Goal: Information Seeking & Learning: Learn about a topic

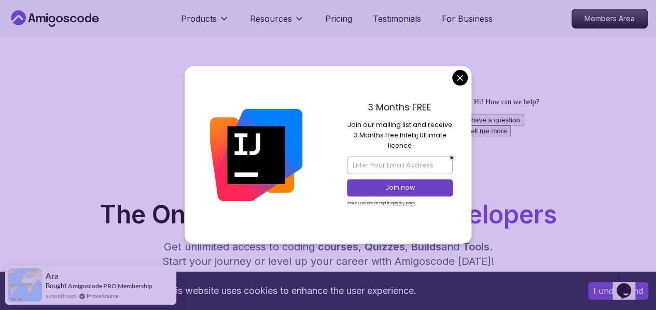
drag, startPoint x: 458, startPoint y: 72, endPoint x: 463, endPoint y: 77, distance: 7.7
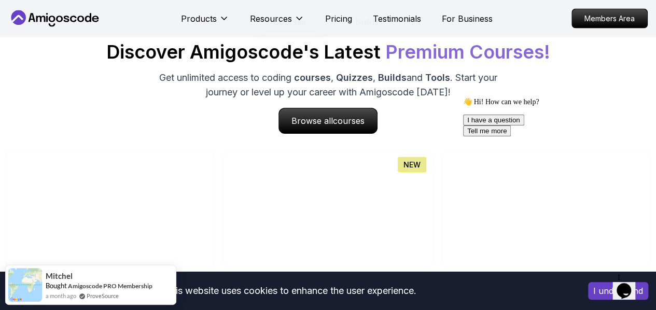
scroll to position [985, 0]
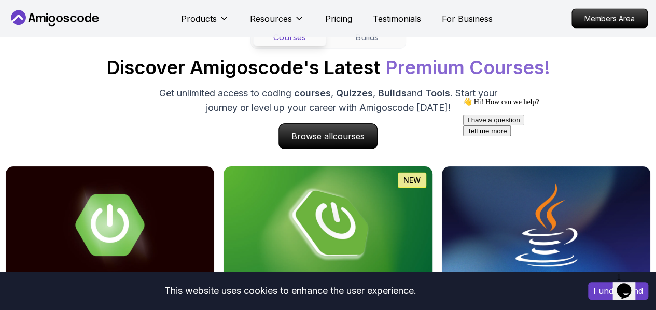
click at [303, 212] on img at bounding box center [327, 225] width 219 height 123
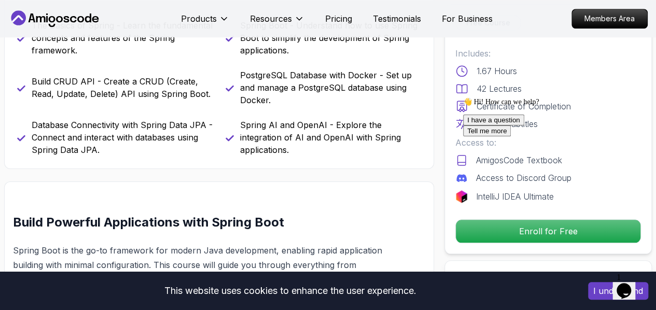
scroll to position [570, 0]
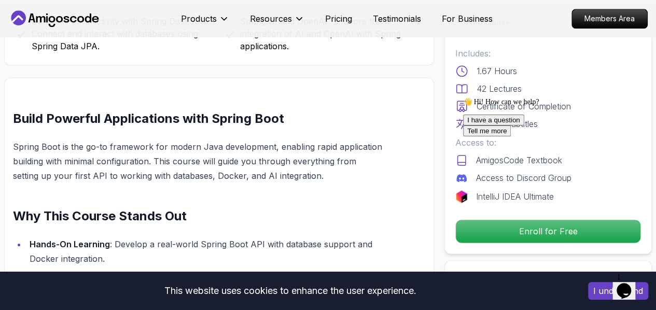
click at [640, 97] on div at bounding box center [556, 97] width 187 height 0
click at [535, 136] on div "I have a question Tell me more" at bounding box center [556, 126] width 187 height 22
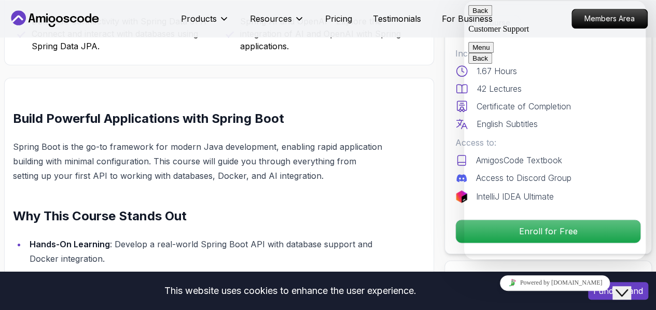
click at [483, 15] on button "Back" at bounding box center [480, 10] width 24 height 11
click at [628, 287] on div "Close Chat This icon closes the chat window." at bounding box center [621, 293] width 12 height 12
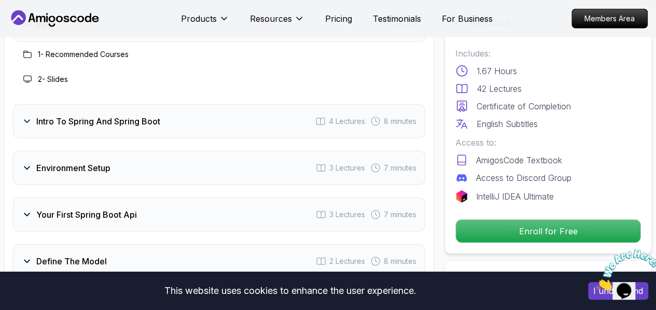
scroll to position [1400, 0]
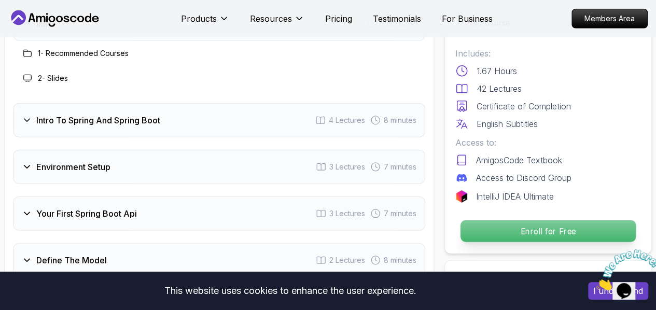
click at [517, 229] on p "Enroll for Free" at bounding box center [547, 231] width 175 height 22
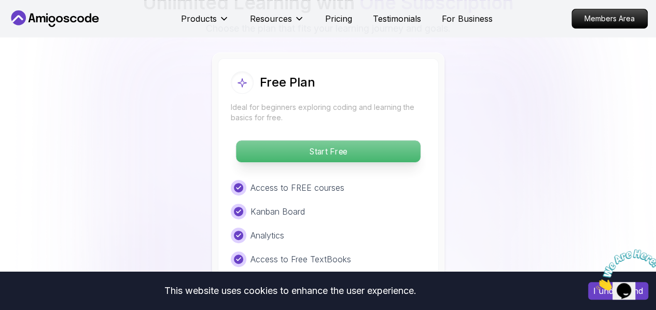
scroll to position [2133, 0]
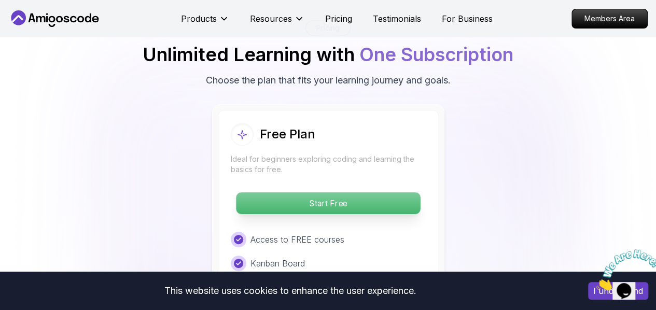
click at [359, 192] on p "Start Free" at bounding box center [328, 203] width 184 height 22
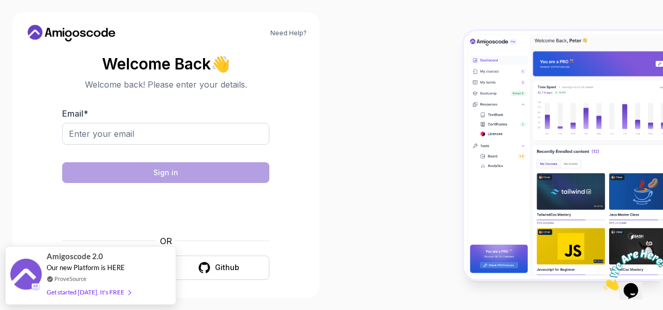
click at [108, 262] on div "Amigoscode 2.0" at bounding box center [89, 256] width 84 height 12
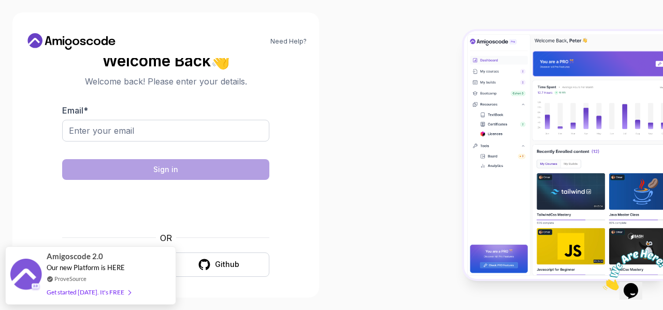
scroll to position [8, 0]
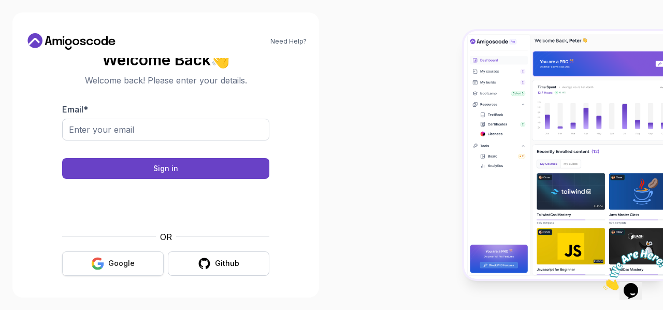
click at [121, 261] on div "Google" at bounding box center [121, 263] width 26 height 10
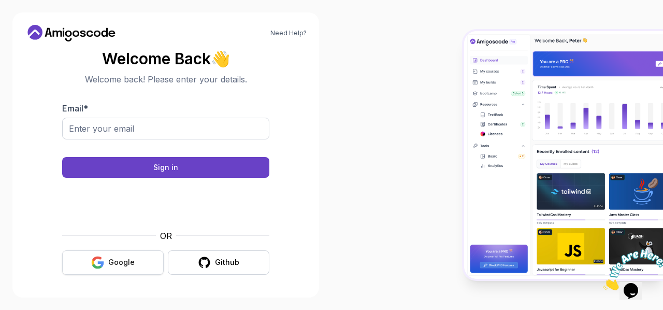
scroll to position [4, 0]
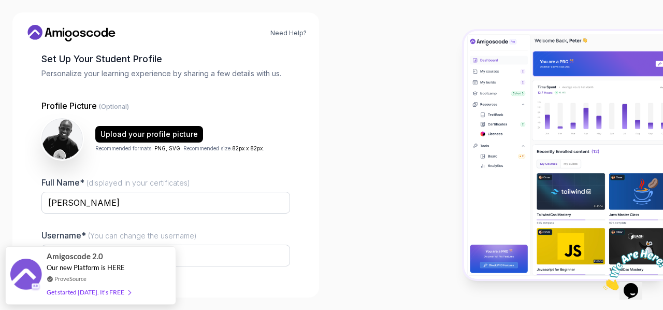
scroll to position [121, 0]
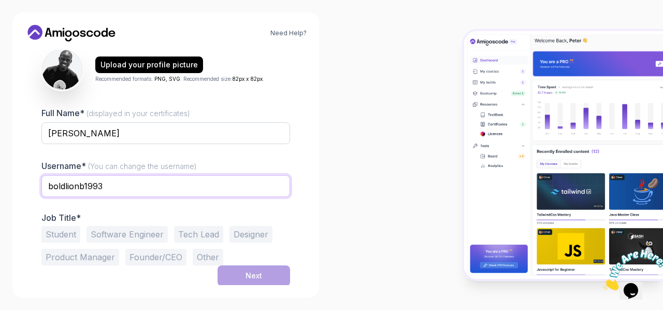
click at [179, 186] on input "boldlionb1993" at bounding box center [165, 186] width 249 height 22
type input "b"
type input "evansroy"
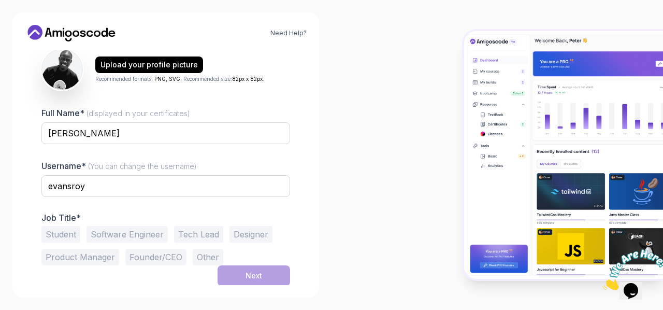
click at [136, 234] on button "Software Engineer" at bounding box center [127, 234] width 81 height 17
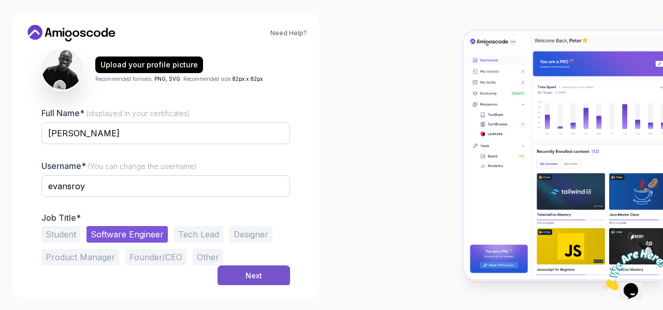
click at [245, 271] on button "Next" at bounding box center [254, 275] width 73 height 21
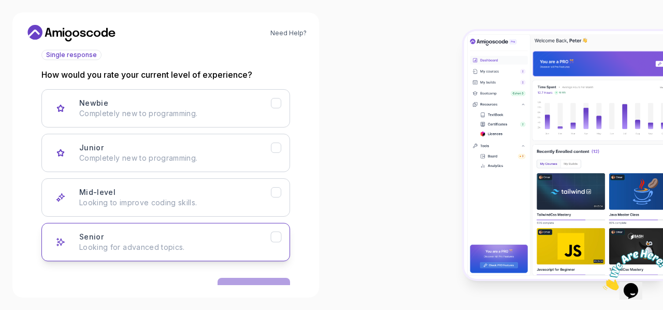
scroll to position [102, 0]
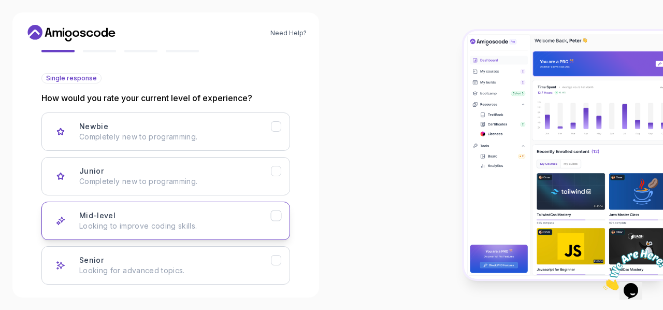
click at [265, 211] on div "Mid-level Looking to improve coding skills." at bounding box center [175, 220] width 192 height 21
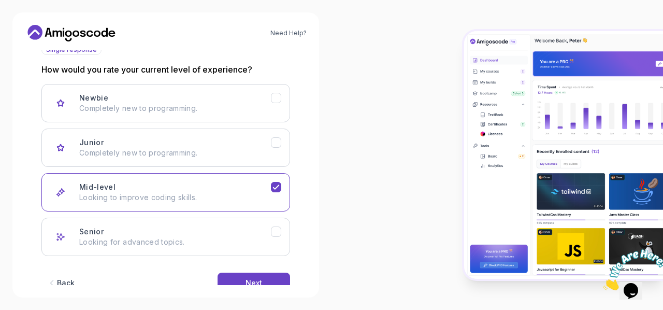
scroll to position [153, 0]
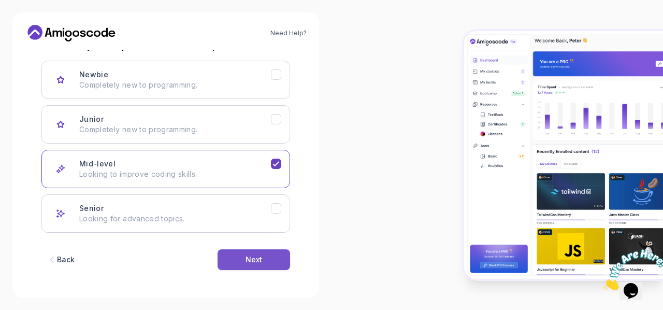
click at [259, 251] on button "Next" at bounding box center [254, 259] width 73 height 21
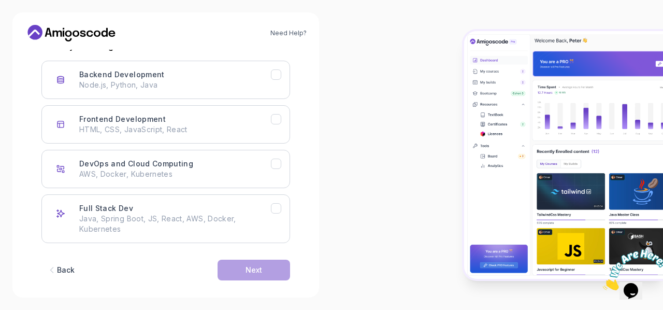
scroll to position [102, 0]
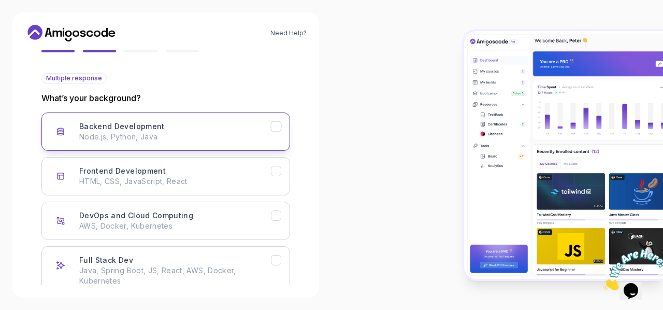
click at [277, 134] on button "Backend Development Node.js, Python, Java" at bounding box center [165, 131] width 249 height 38
click at [275, 172] on icon "Frontend Development" at bounding box center [276, 171] width 6 height 4
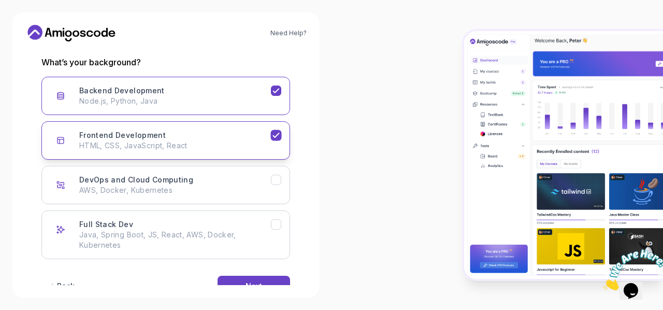
scroll to position [153, 0]
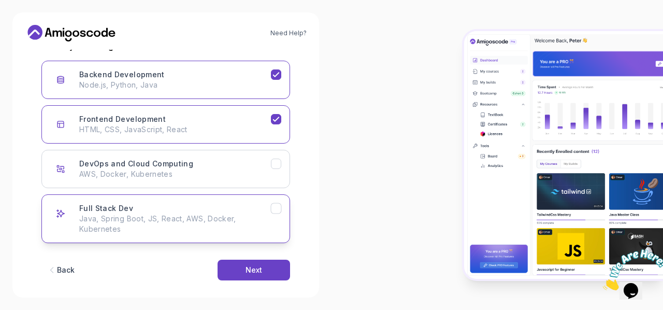
click at [275, 206] on icon "Full Stack Dev" at bounding box center [277, 209] width 10 height 10
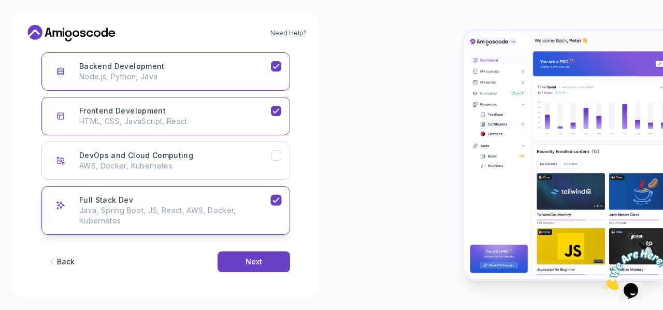
scroll to position [164, 0]
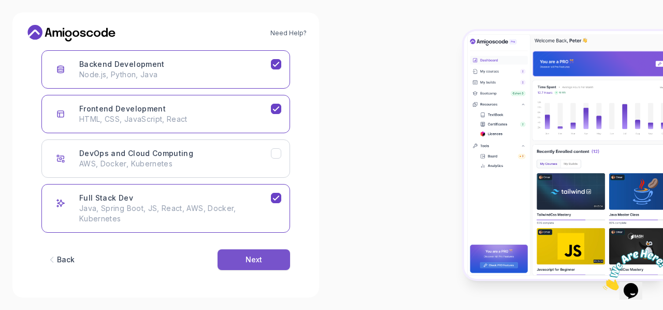
click at [260, 262] on div "Next" at bounding box center [254, 260] width 17 height 10
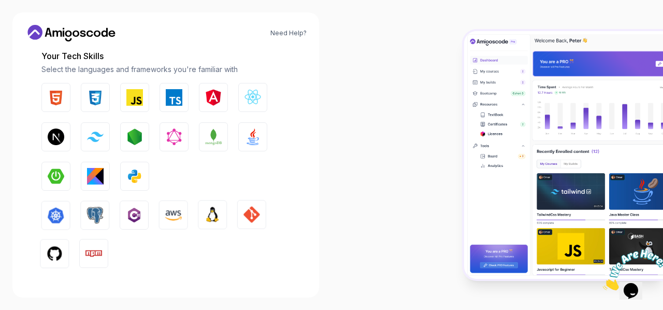
scroll to position [112, 0]
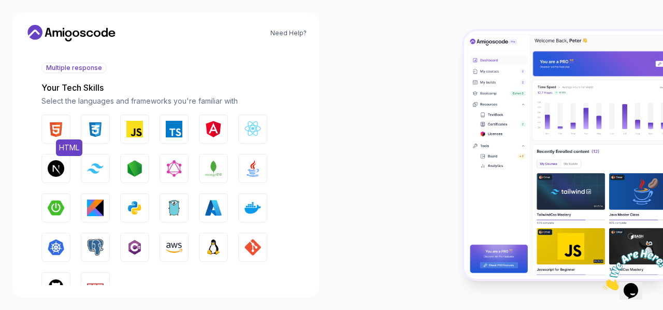
click at [52, 131] on img "button" at bounding box center [56, 129] width 17 height 17
click at [91, 131] on img "button" at bounding box center [95, 129] width 17 height 17
click at [139, 119] on button "JavaScript" at bounding box center [134, 129] width 29 height 29
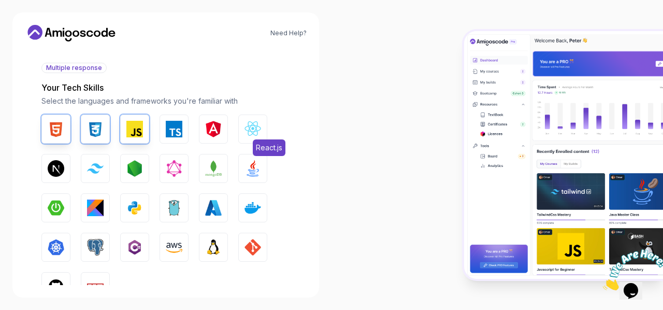
click at [247, 125] on img "button" at bounding box center [253, 129] width 17 height 17
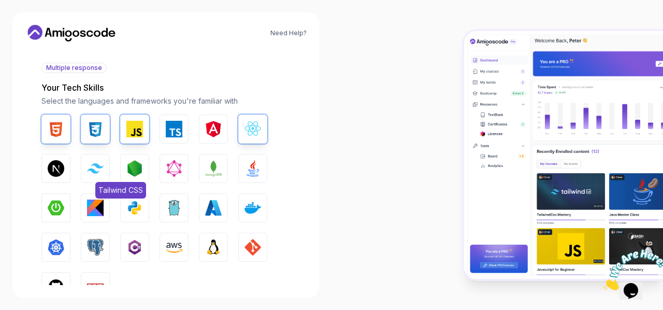
click at [91, 167] on img "button" at bounding box center [95, 168] width 17 height 10
click at [134, 163] on img "button" at bounding box center [134, 168] width 17 height 17
drag, startPoint x: 251, startPoint y: 168, endPoint x: 232, endPoint y: 170, distance: 19.2
click at [251, 168] on img "button" at bounding box center [253, 168] width 17 height 17
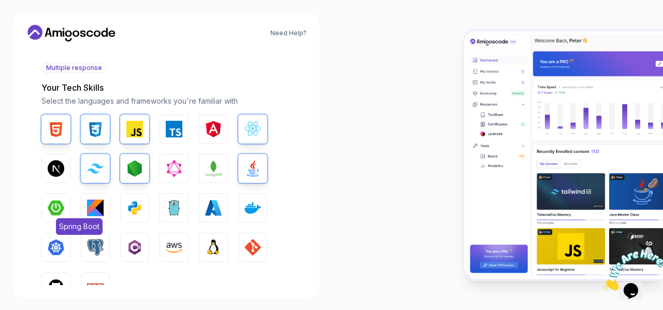
click at [58, 209] on img "button" at bounding box center [56, 208] width 17 height 17
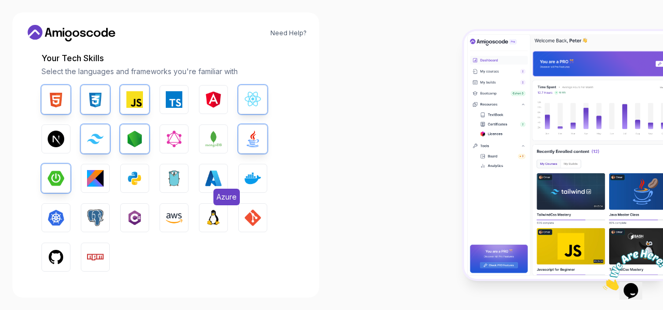
scroll to position [164, 0]
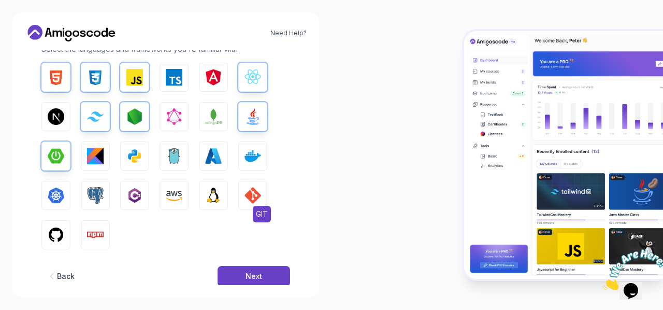
click at [249, 195] on img "button" at bounding box center [253, 195] width 17 height 17
click at [91, 206] on button "PostgreSQL" at bounding box center [95, 195] width 29 height 29
click at [52, 229] on img "button" at bounding box center [56, 235] width 17 height 17
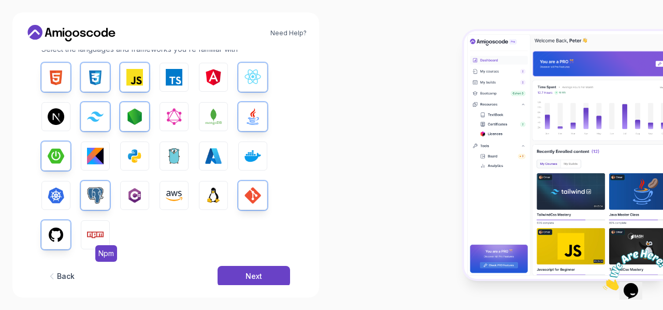
click at [86, 225] on button "Npm" at bounding box center [95, 234] width 29 height 29
click at [211, 194] on img "button" at bounding box center [213, 195] width 17 height 17
click at [209, 159] on img "button" at bounding box center [213, 156] width 17 height 17
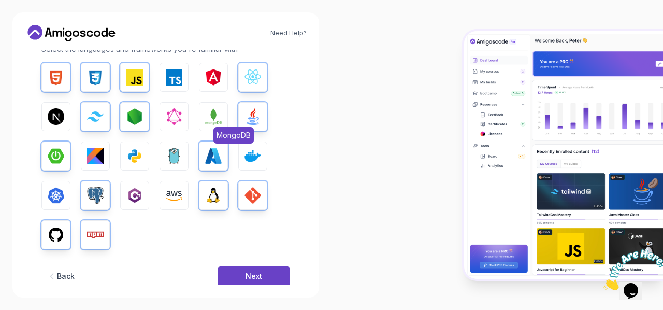
click at [210, 119] on img "button" at bounding box center [213, 116] width 17 height 17
click at [250, 270] on button "Next" at bounding box center [254, 276] width 73 height 21
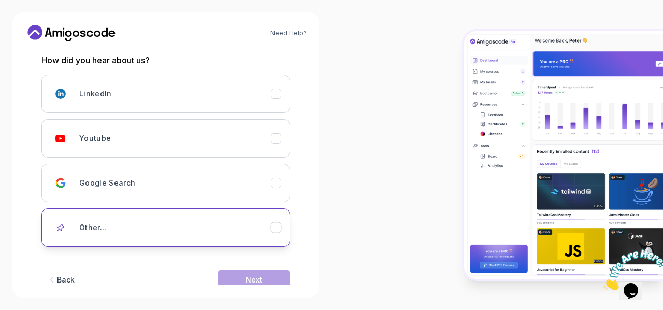
scroll to position [108, 0]
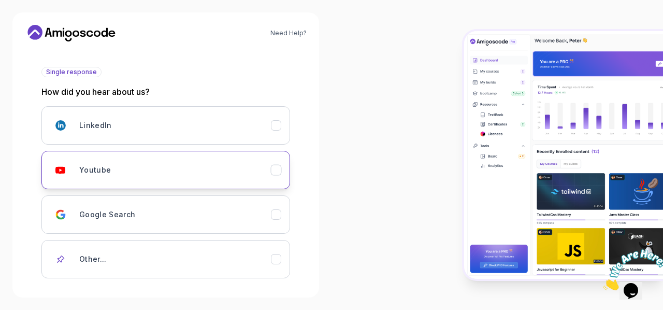
click at [156, 175] on div "Youtube" at bounding box center [175, 170] width 192 height 21
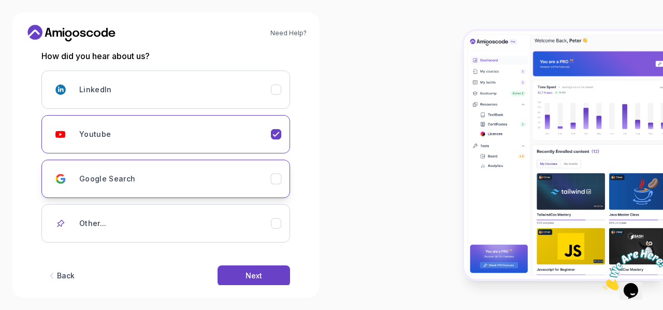
scroll to position [160, 0]
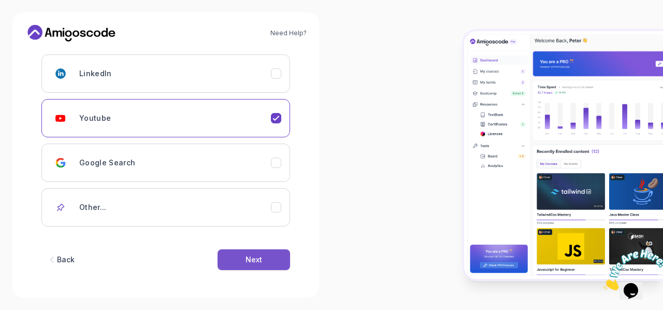
click at [239, 251] on button "Next" at bounding box center [254, 259] width 73 height 21
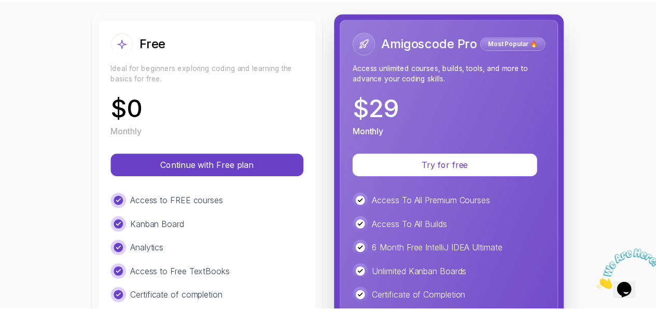
scroll to position [156, 0]
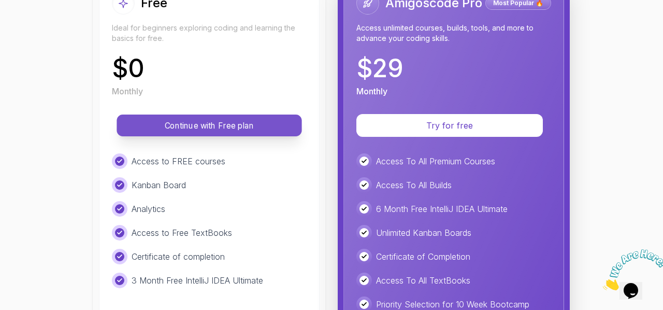
click at [203, 121] on p "Continue with Free plan" at bounding box center [210, 126] width 162 height 12
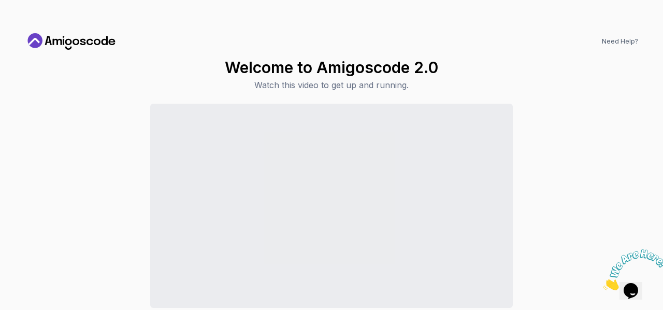
click at [489, 89] on div "Welcome to Amigoscode 2.0 Watch this video to get up and running. Continue to D…" at bounding box center [332, 203] width 614 height 291
click at [398, 89] on p "Watch this video to get up and running." at bounding box center [332, 85] width 214 height 12
click at [603, 283] on icon "Close" at bounding box center [603, 287] width 0 height 9
click at [82, 46] on icon at bounding box center [71, 41] width 93 height 17
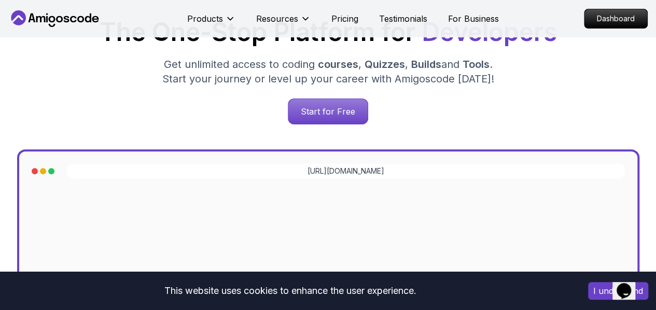
scroll to position [207, 0]
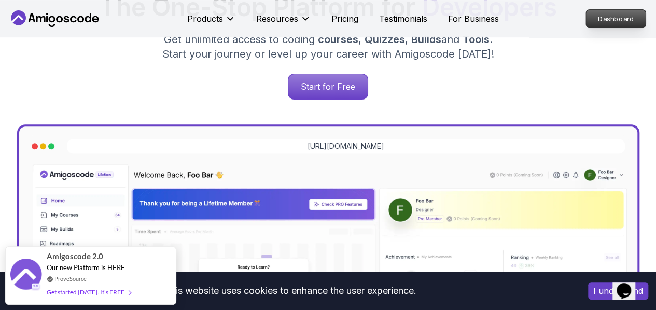
click at [607, 13] on p "Dashboard" at bounding box center [616, 19] width 60 height 18
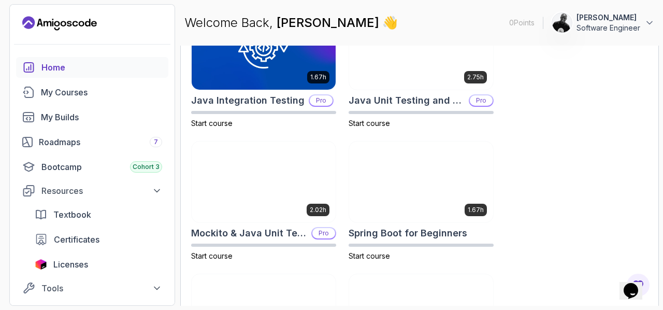
scroll to position [492, 0]
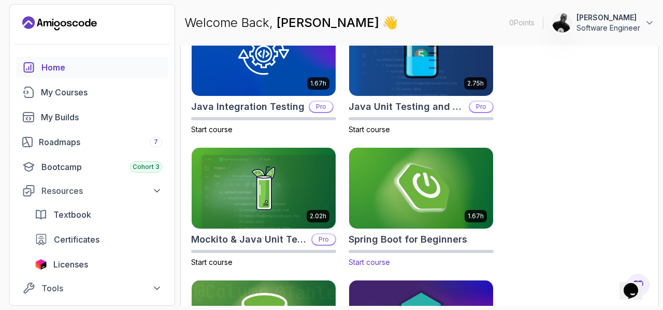
click at [385, 181] on img at bounding box center [421, 188] width 151 height 84
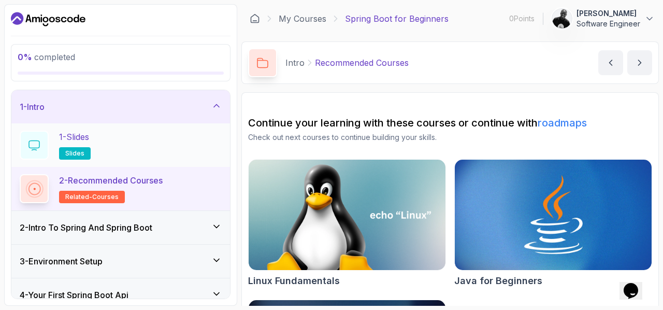
scroll to position [52, 0]
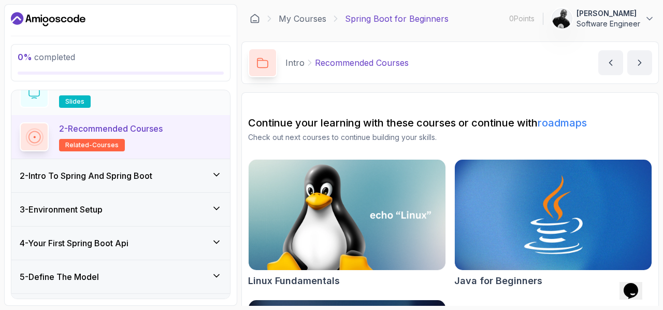
click at [84, 98] on p "slides" at bounding box center [75, 101] width 32 height 12
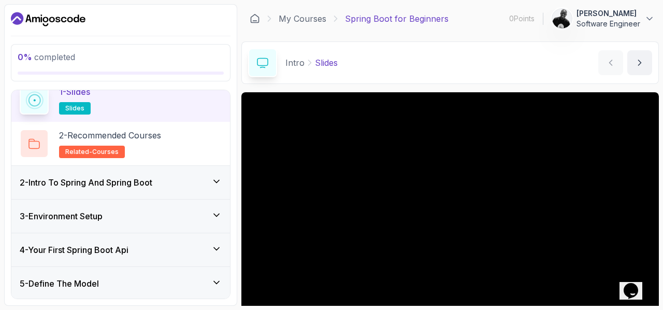
scroll to position [52, 0]
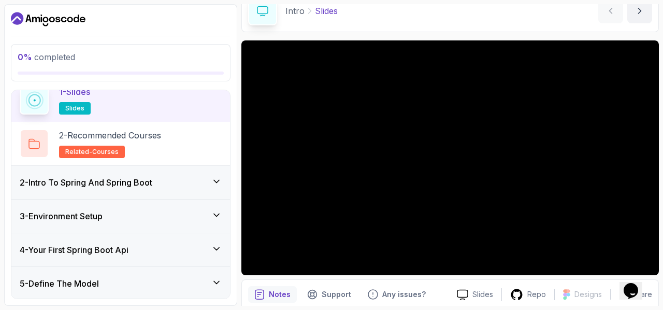
click at [125, 181] on h3 "2 - Intro To Spring And Spring Boot" at bounding box center [86, 182] width 133 height 12
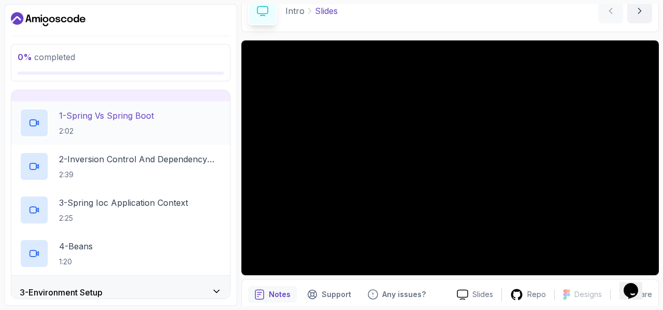
scroll to position [0, 0]
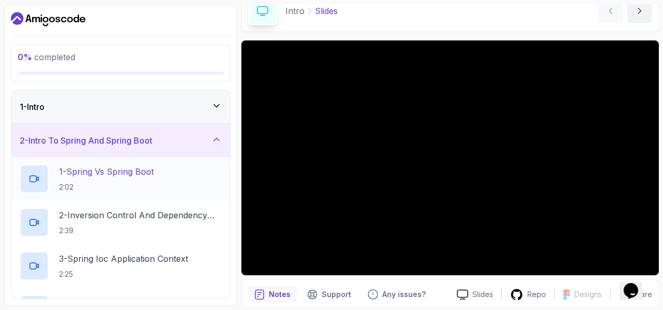
click at [131, 175] on p "1 - Spring Vs Spring Boot" at bounding box center [106, 171] width 95 height 12
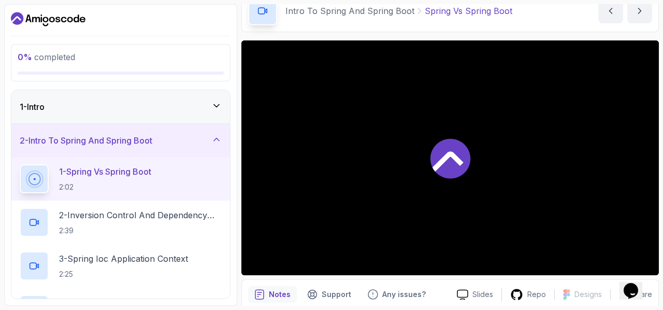
scroll to position [52, 0]
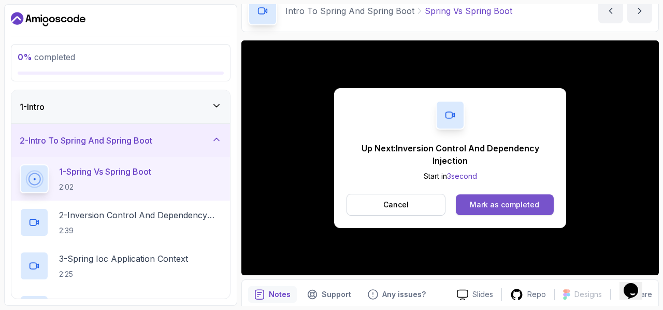
click at [495, 203] on div "Mark as completed" at bounding box center [504, 205] width 69 height 10
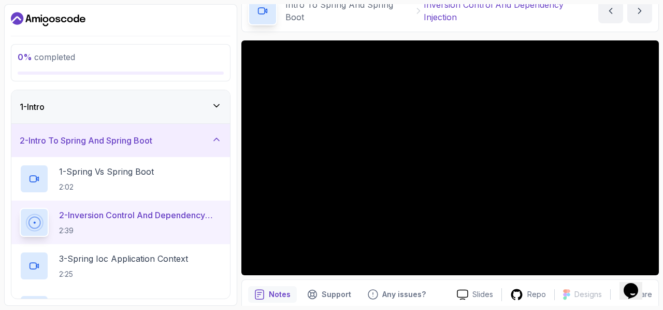
click at [349, 32] on main "My Courses Spring Boot for Beginners 0 Points 1 [PERSON_NAME] Software Engineer…" at bounding box center [451, 155] width 418 height 302
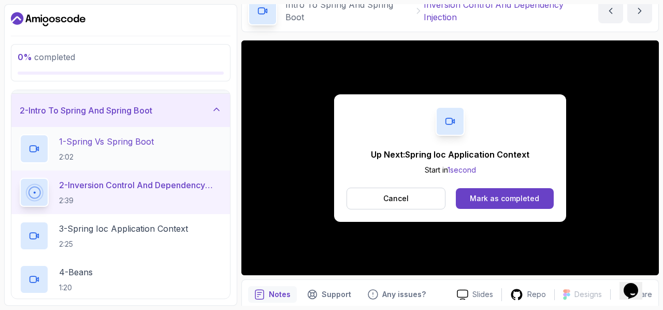
scroll to position [52, 0]
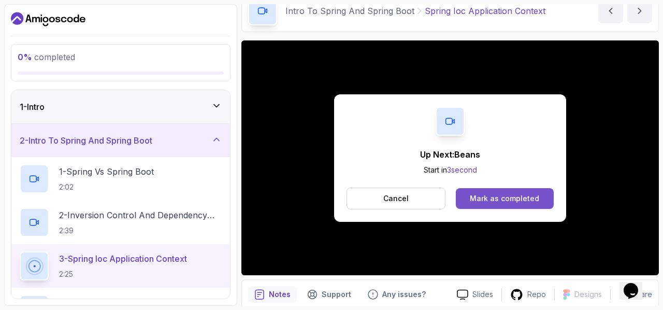
click at [484, 194] on div "Mark as completed" at bounding box center [504, 198] width 69 height 10
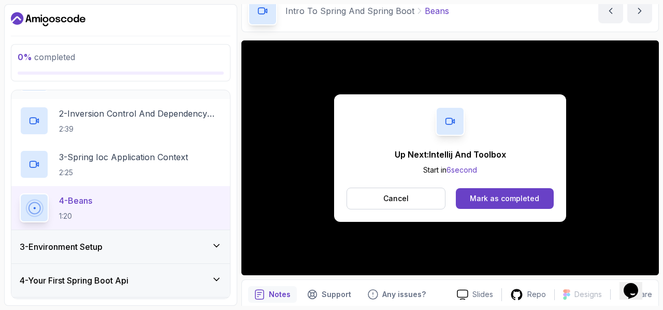
scroll to position [104, 0]
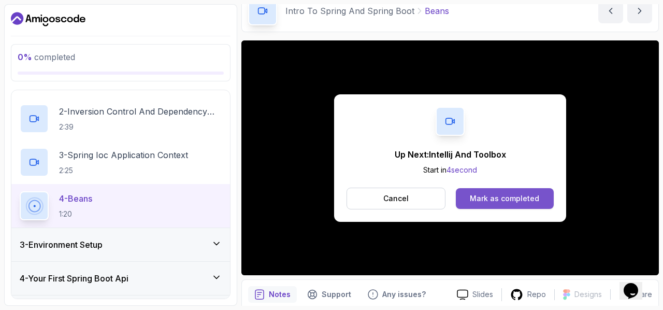
click at [516, 194] on div "Mark as completed" at bounding box center [504, 198] width 69 height 10
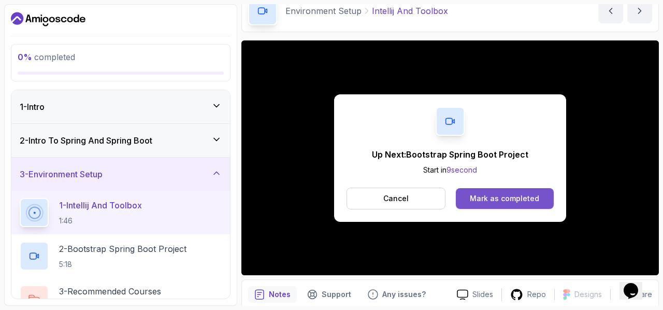
click at [493, 201] on div "Mark as completed" at bounding box center [504, 198] width 69 height 10
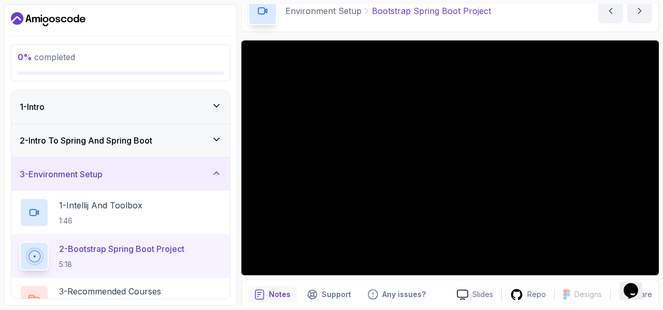
scroll to position [93, 0]
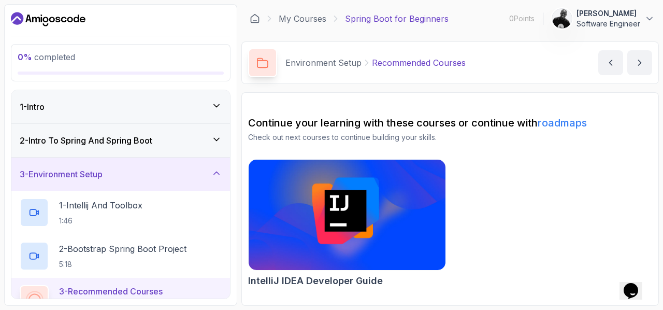
click at [553, 122] on link "roadmaps" at bounding box center [562, 123] width 49 height 12
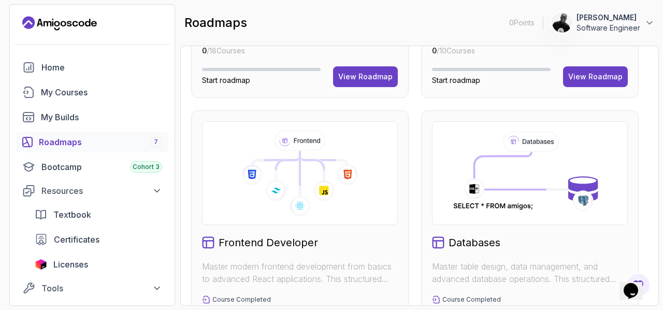
scroll to position [622, 0]
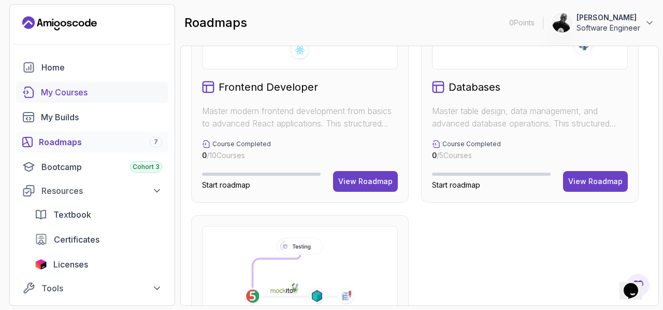
click at [89, 98] on div "My Courses" at bounding box center [101, 92] width 121 height 12
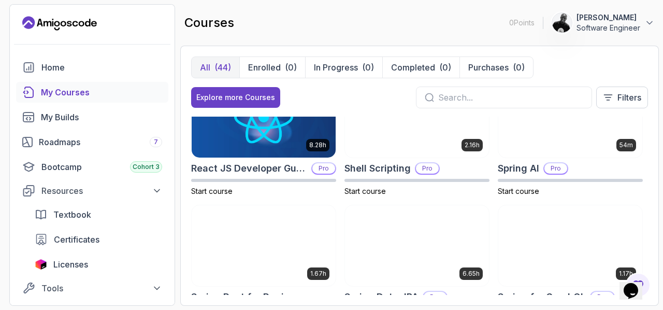
scroll to position [1555, 0]
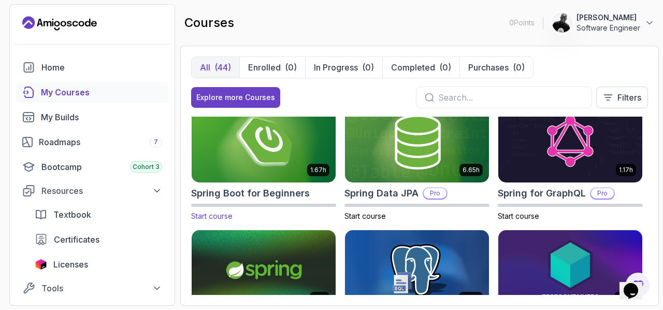
click at [293, 148] on img at bounding box center [263, 142] width 151 height 84
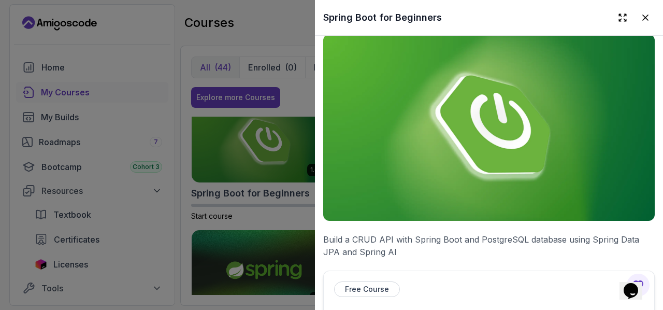
scroll to position [0, 0]
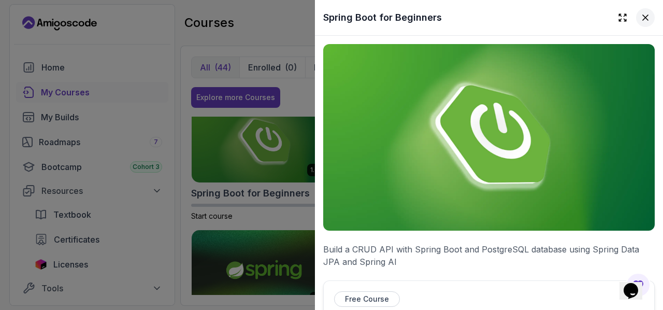
click at [644, 18] on button at bounding box center [646, 17] width 19 height 19
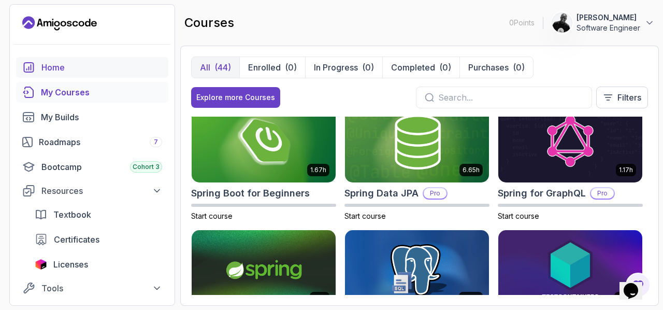
click at [80, 70] on div "Home" at bounding box center [101, 67] width 121 height 12
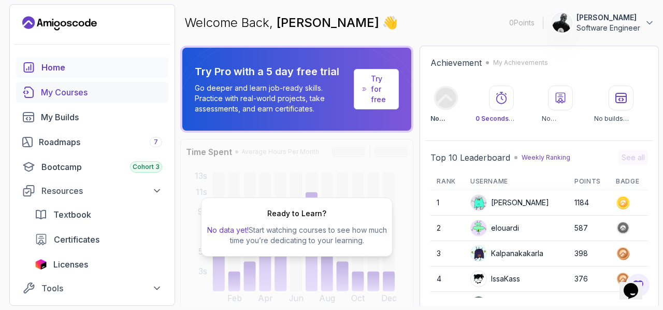
click at [58, 86] on link "My Courses" at bounding box center [92, 92] width 152 height 21
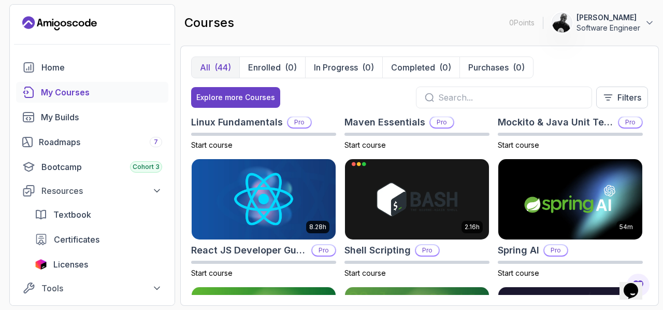
scroll to position [1451, 0]
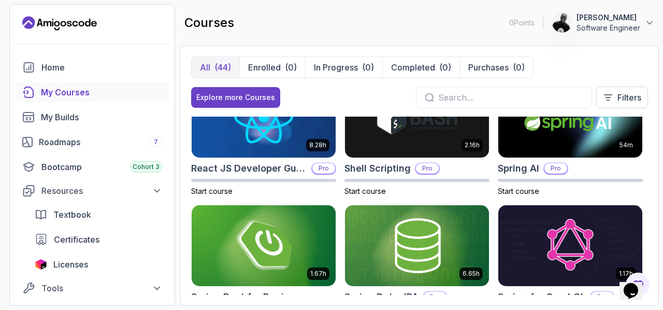
click at [290, 241] on img at bounding box center [263, 245] width 151 height 84
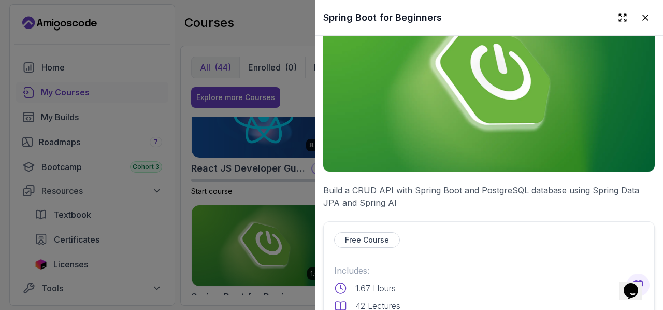
scroll to position [156, 0]
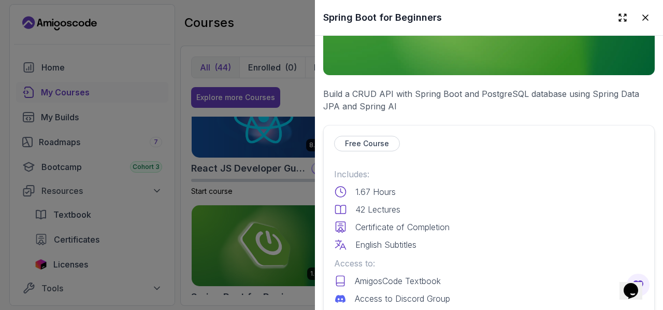
click at [358, 138] on p "Free Course" at bounding box center [367, 143] width 44 height 10
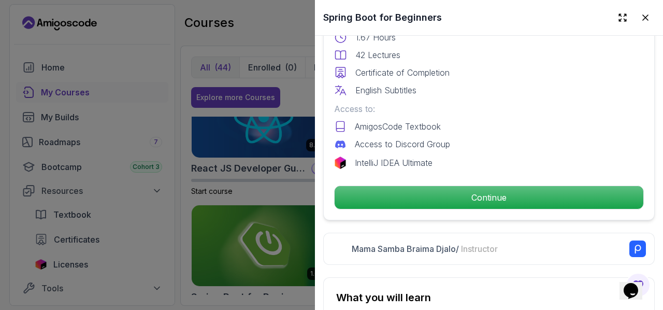
scroll to position [311, 0]
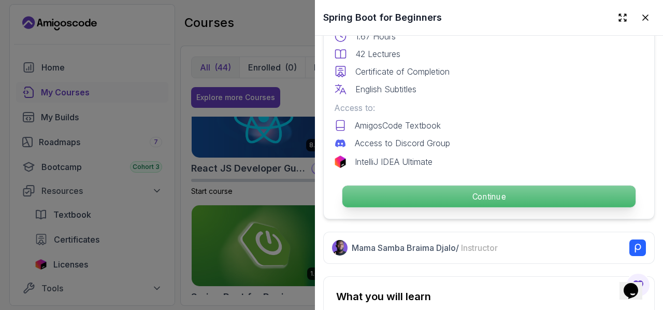
click at [454, 188] on p "Continue" at bounding box center [489, 197] width 293 height 22
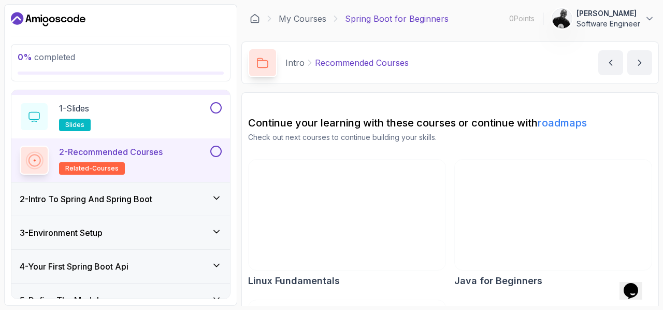
scroll to position [156, 0]
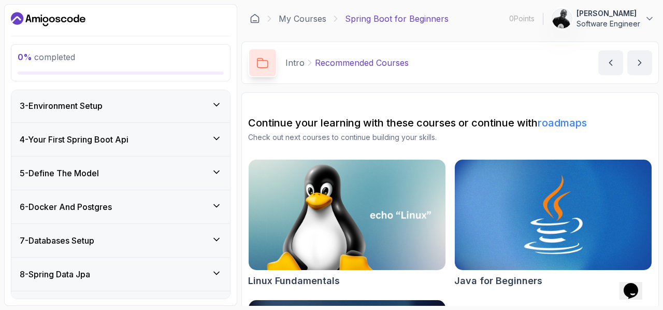
click at [194, 106] on div "3 - Environment Setup" at bounding box center [121, 106] width 202 height 12
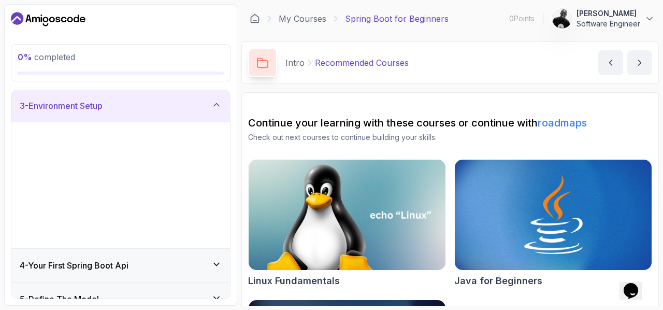
scroll to position [68, 0]
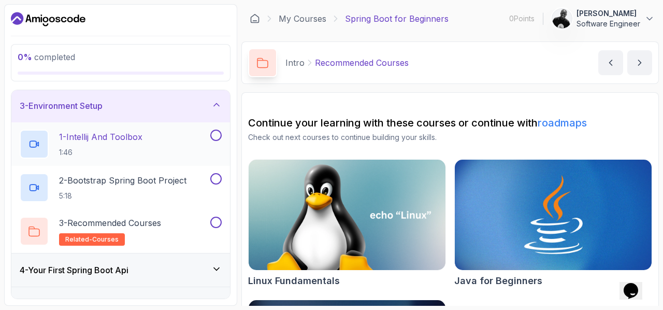
click at [220, 132] on button at bounding box center [215, 135] width 11 height 11
click at [218, 177] on button at bounding box center [215, 178] width 11 height 11
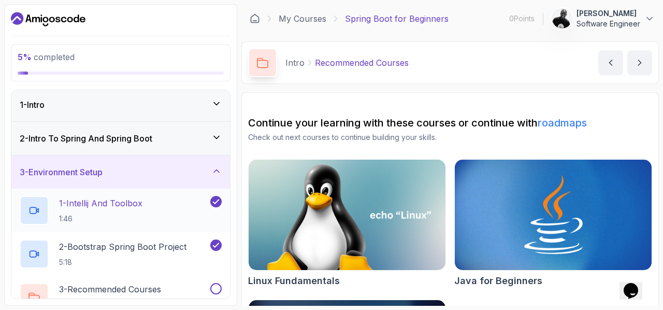
scroll to position [0, 0]
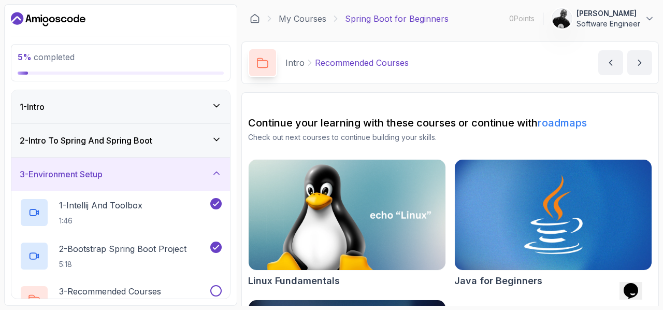
click at [199, 140] on div "2 - Intro To Spring And Spring Boot" at bounding box center [121, 140] width 202 height 12
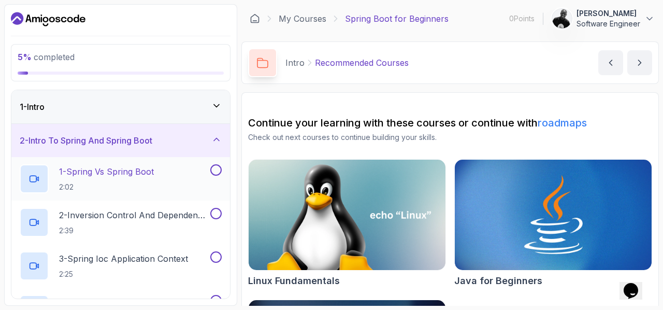
click at [218, 168] on button at bounding box center [215, 169] width 11 height 11
click at [215, 210] on button at bounding box center [215, 213] width 11 height 11
click at [217, 258] on button at bounding box center [215, 256] width 11 height 11
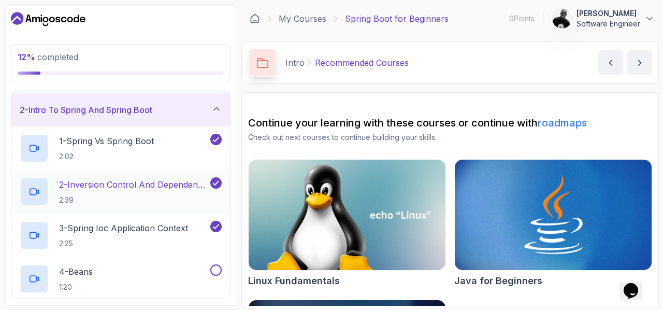
scroll to position [52, 0]
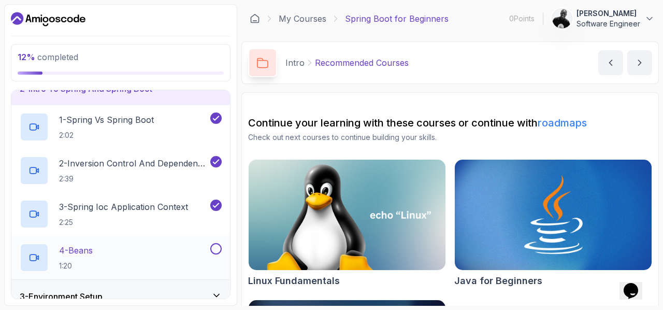
click at [220, 245] on button at bounding box center [215, 248] width 11 height 11
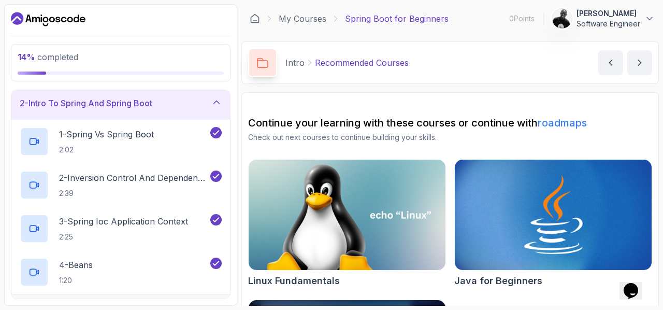
scroll to position [0, 0]
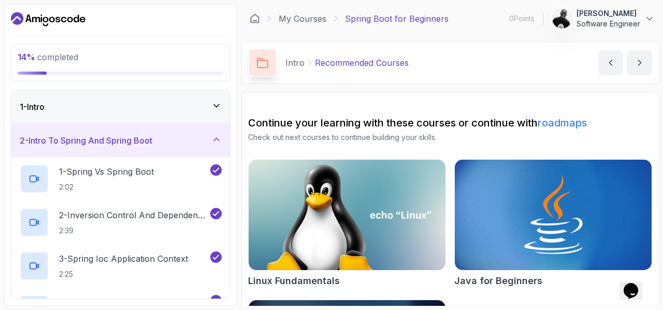
click at [219, 104] on icon at bounding box center [216, 106] width 10 height 10
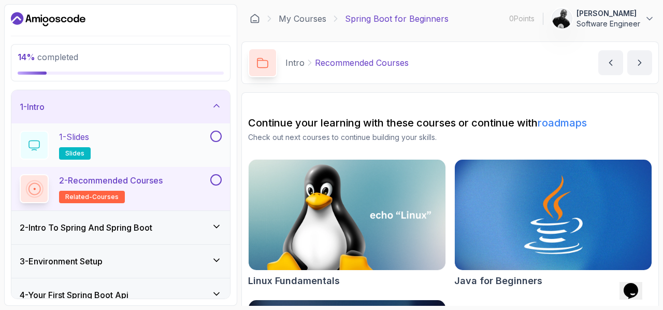
click at [217, 133] on button at bounding box center [215, 136] width 11 height 11
click at [216, 183] on button at bounding box center [215, 179] width 11 height 11
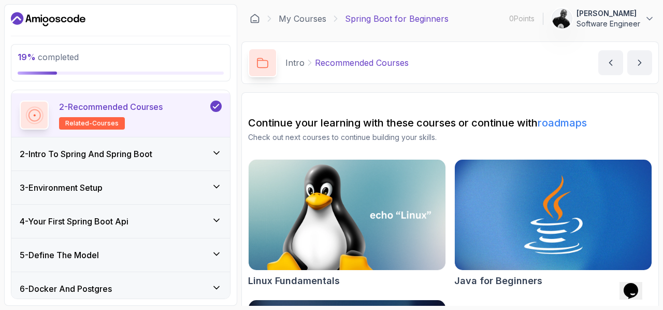
scroll to position [52, 0]
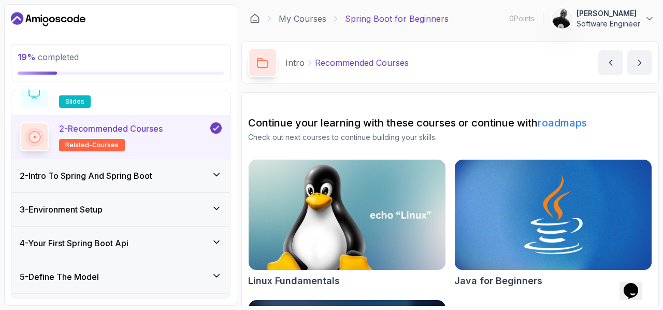
click at [210, 174] on div "2 - Intro To Spring And Spring Boot" at bounding box center [121, 175] width 202 height 12
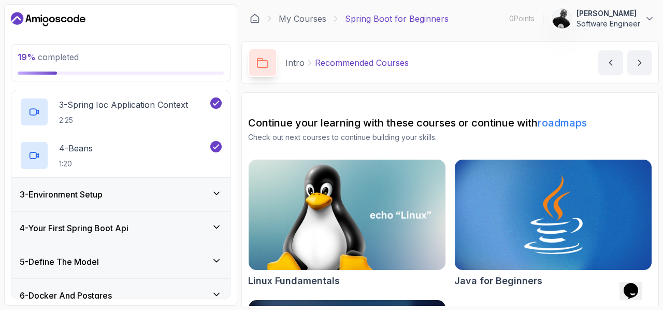
scroll to position [195, 0]
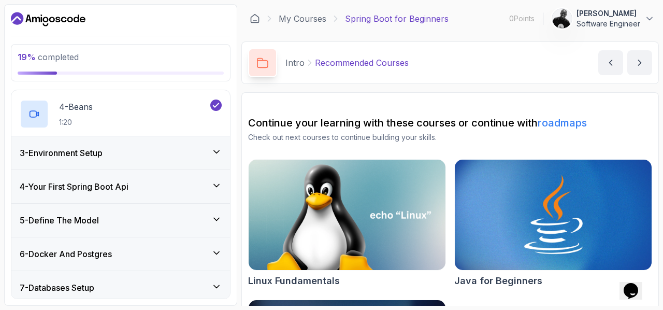
click at [216, 158] on div "3 - Environment Setup" at bounding box center [121, 153] width 202 height 12
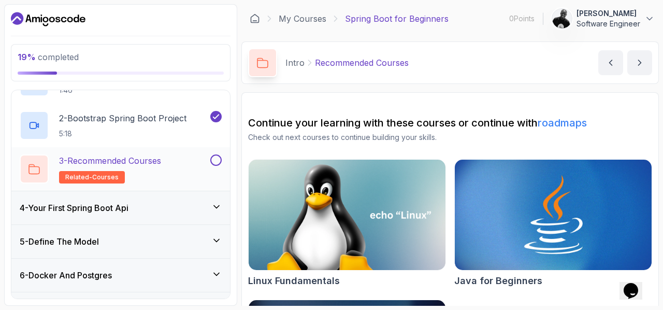
scroll to position [64, 0]
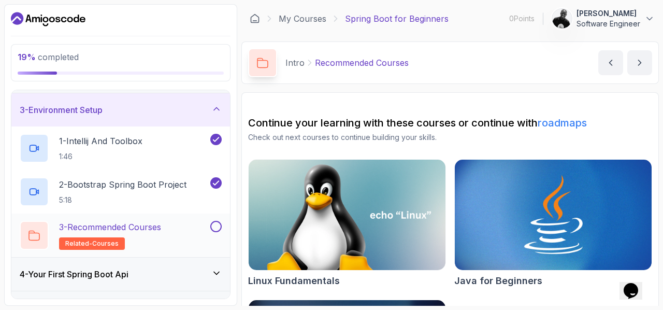
click at [219, 225] on button at bounding box center [215, 226] width 11 height 11
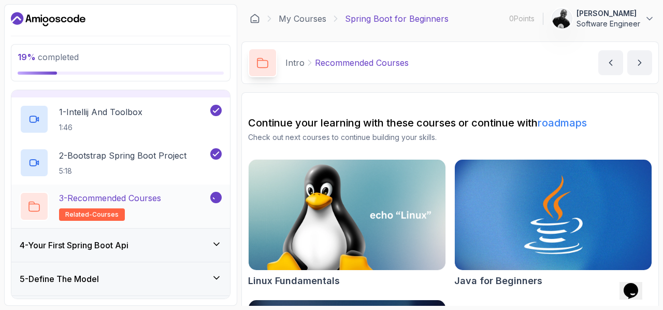
scroll to position [116, 0]
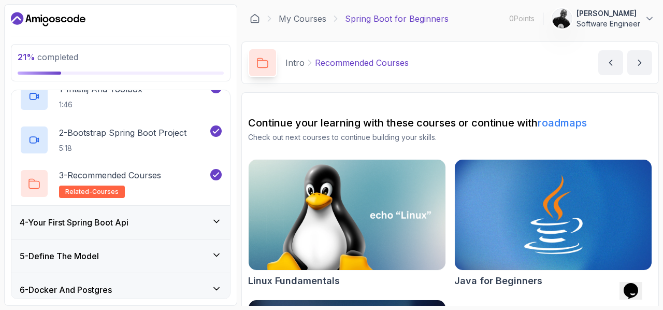
click at [164, 217] on div "4 - Your First Spring Boot Api" at bounding box center [121, 222] width 202 height 12
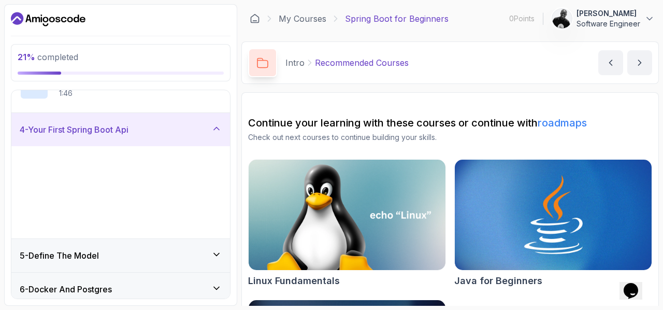
scroll to position [105, 0]
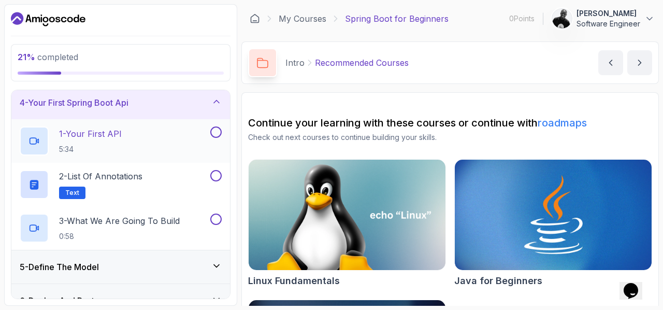
click at [133, 133] on div "1 - Your First API 5:34" at bounding box center [114, 140] width 189 height 29
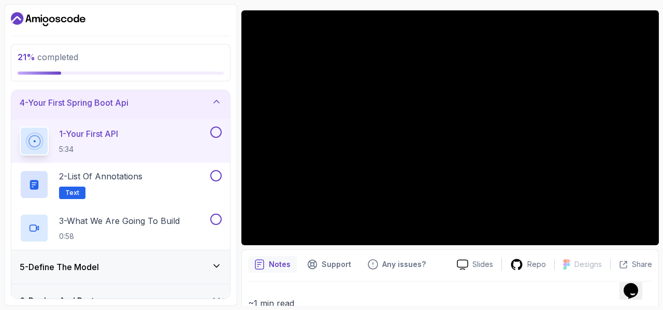
scroll to position [104, 0]
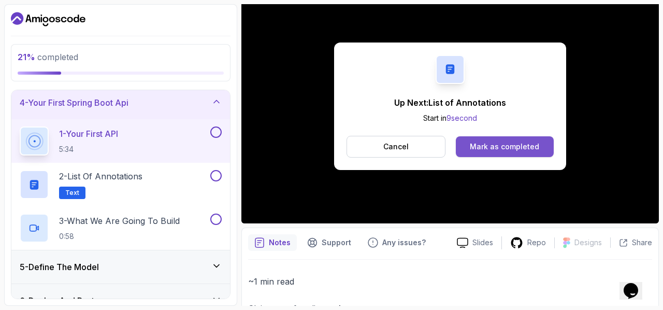
click at [529, 145] on div "Mark as completed" at bounding box center [504, 147] width 69 height 10
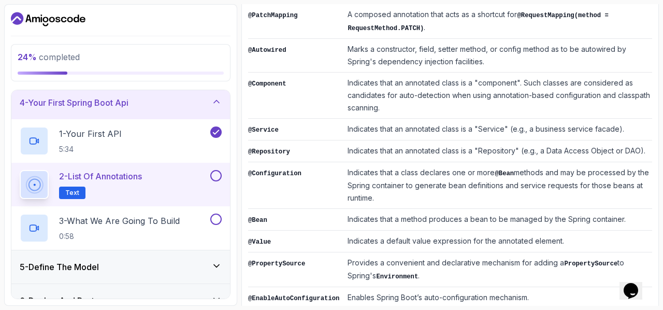
scroll to position [447, 0]
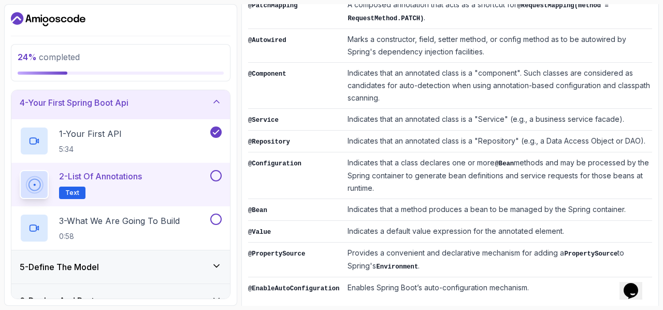
click at [217, 177] on button at bounding box center [215, 175] width 11 height 11
click at [214, 171] on button at bounding box center [215, 175] width 11 height 11
click at [216, 175] on button at bounding box center [215, 175] width 11 height 11
click at [188, 222] on div "3 - What We Are Going To Build 0:58" at bounding box center [114, 228] width 189 height 29
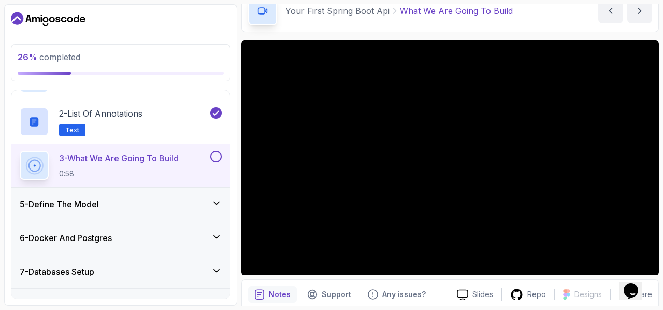
scroll to position [116, 0]
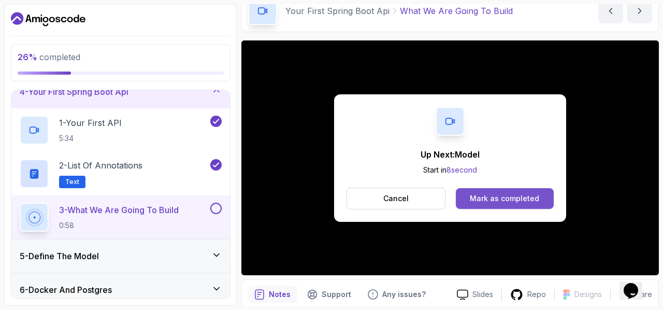
click at [505, 201] on div "Mark as completed" at bounding box center [504, 198] width 69 height 10
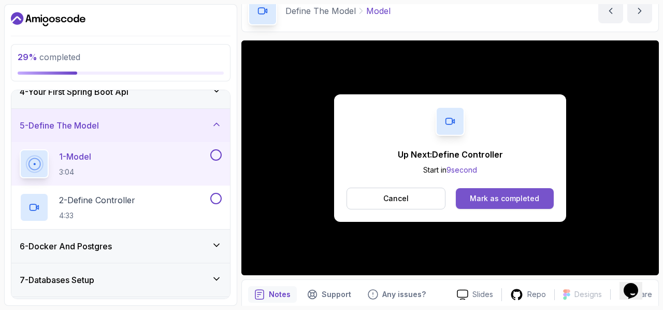
click at [512, 195] on div "Mark as completed" at bounding box center [504, 198] width 69 height 10
